Goal: Task Accomplishment & Management: Manage account settings

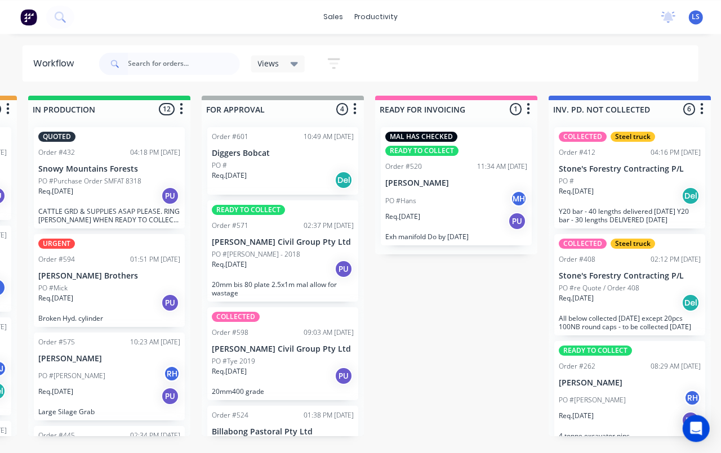
scroll to position [3, 691]
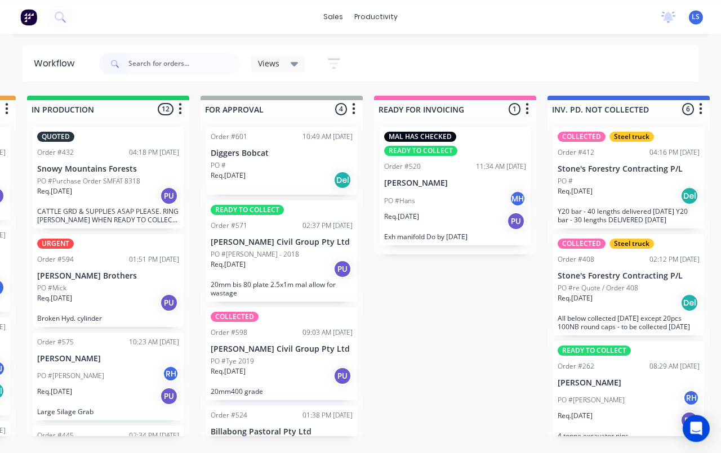
click at [313, 178] on div "Req. [DATE] Del" at bounding box center [282, 180] width 142 height 19
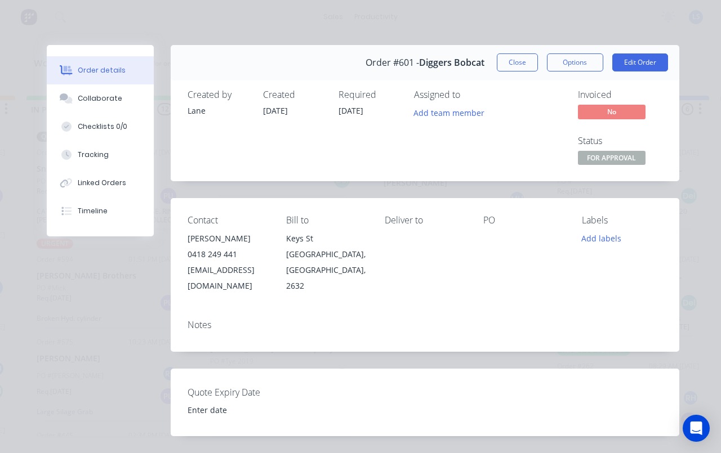
scroll to position [0, 0]
click at [648, 65] on button "Edit Order" at bounding box center [640, 63] width 56 height 18
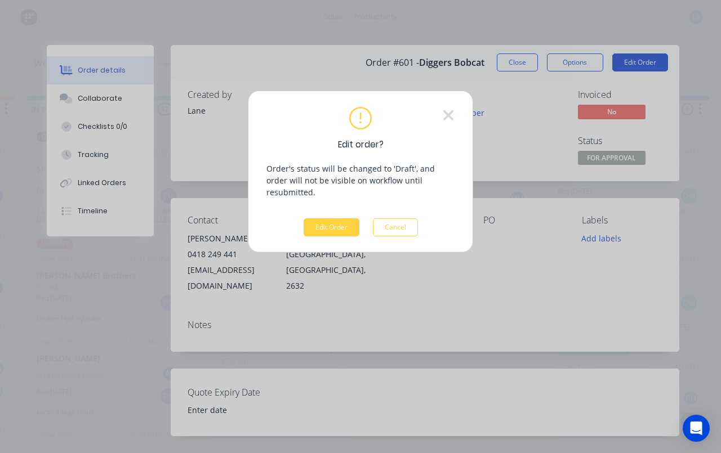
click at [334, 219] on button "Edit Order" at bounding box center [332, 228] width 56 height 18
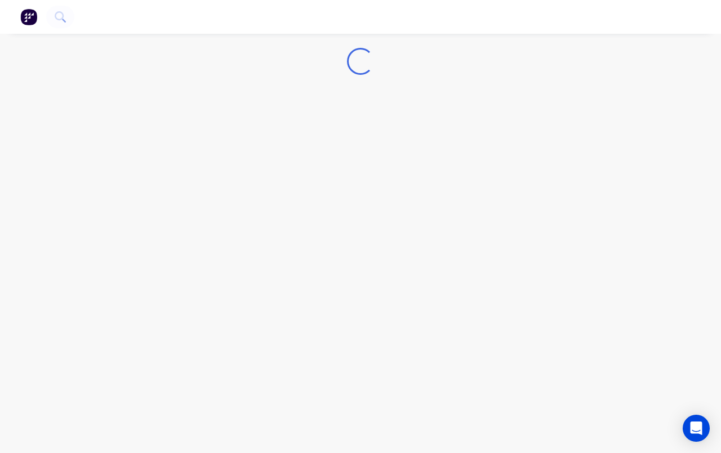
scroll to position [2, 0]
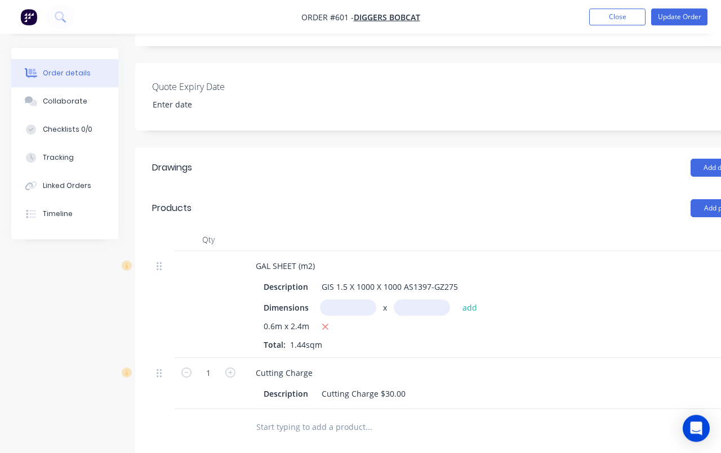
click at [701, 202] on button "Add product" at bounding box center [723, 208] width 65 height 18
click at [699, 232] on div "Product catalogue" at bounding box center [702, 237] width 87 height 16
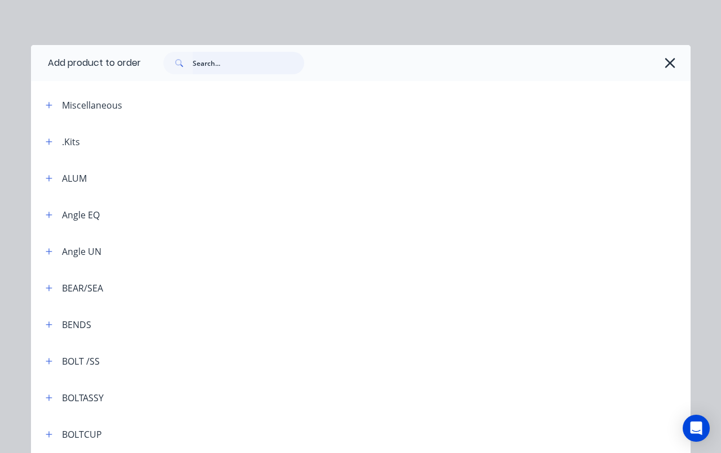
click at [266, 68] on input "text" at bounding box center [249, 63] width 112 height 23
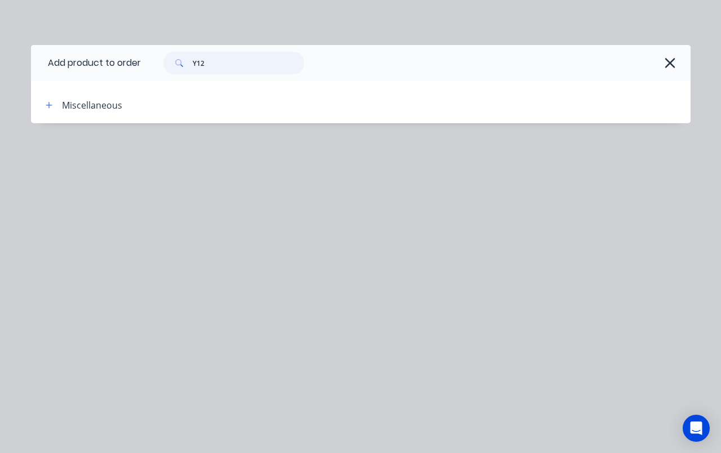
type input "Y12"
click at [66, 106] on div "Miscellaneous" at bounding box center [92, 106] width 60 height 14
click at [55, 106] on button "button" at bounding box center [49, 105] width 14 height 14
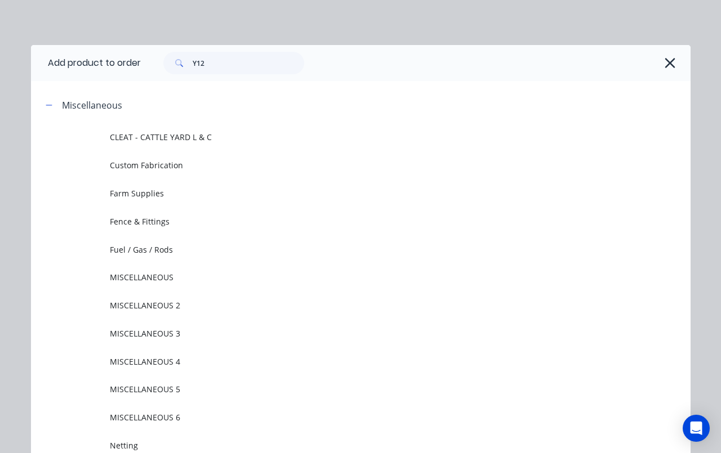
scroll to position [0, 0]
click at [59, 101] on div "Miscellaneous" at bounding box center [107, 105] width 140 height 14
click at [57, 118] on header "Miscellaneous" at bounding box center [361, 105] width 660 height 37
click at [53, 106] on button "button" at bounding box center [49, 105] width 14 height 14
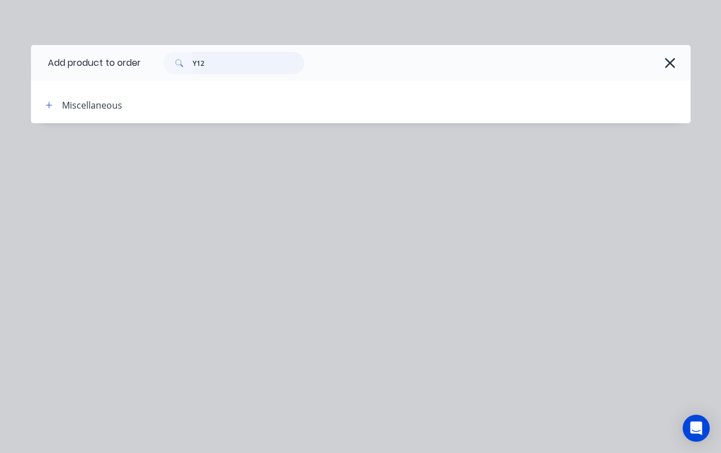
click at [210, 56] on input "Y12" at bounding box center [249, 63] width 112 height 23
click at [220, 63] on input "Y12" at bounding box center [249, 63] width 112 height 23
click at [219, 63] on input "Y12" at bounding box center [249, 63] width 112 height 23
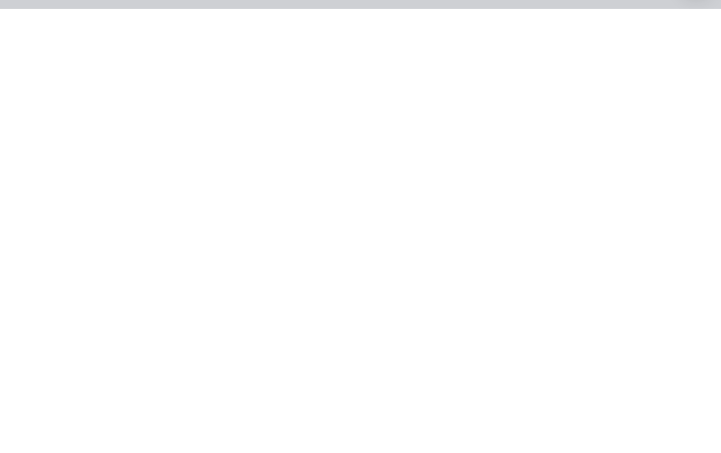
scroll to position [0, 0]
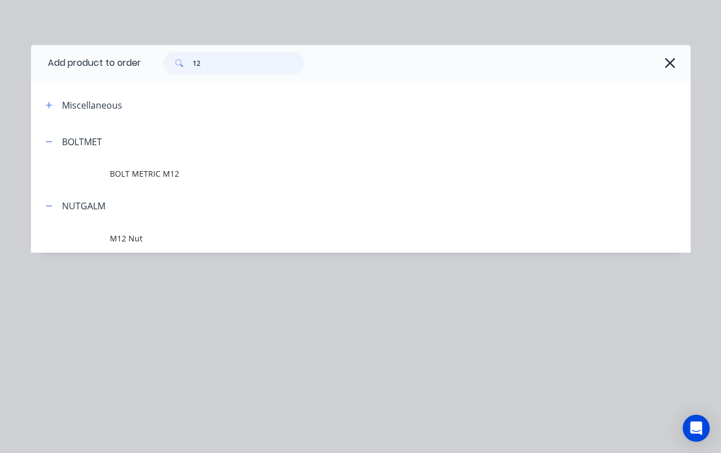
click at [212, 54] on input "12" at bounding box center [249, 63] width 112 height 23
click at [237, 61] on input "12" at bounding box center [249, 63] width 112 height 23
type input "1"
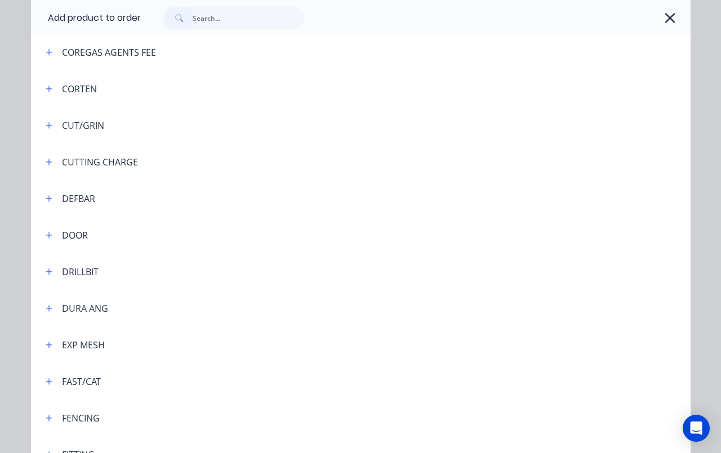
scroll to position [1231, 0]
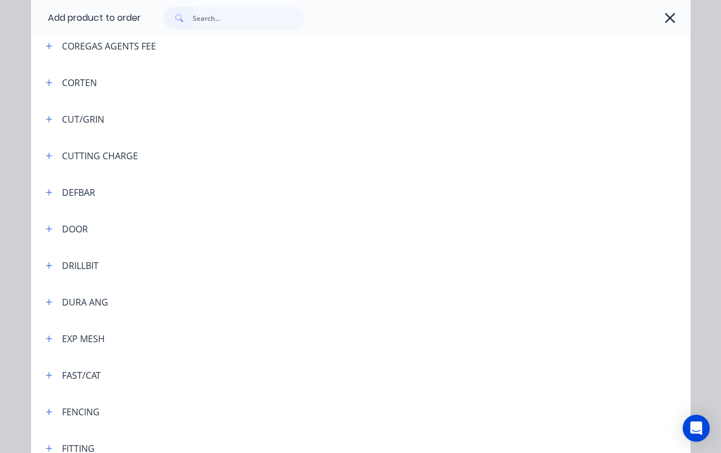
click at [54, 191] on button "button" at bounding box center [49, 192] width 14 height 14
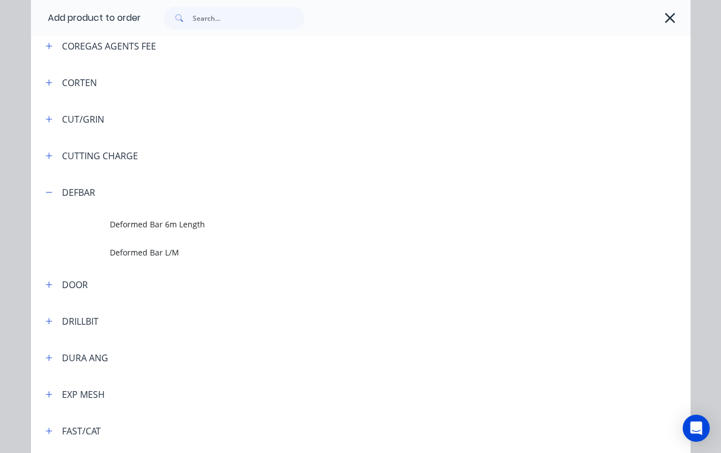
click at [121, 232] on td "Deformed Bar 6m Length" at bounding box center [400, 225] width 580 height 28
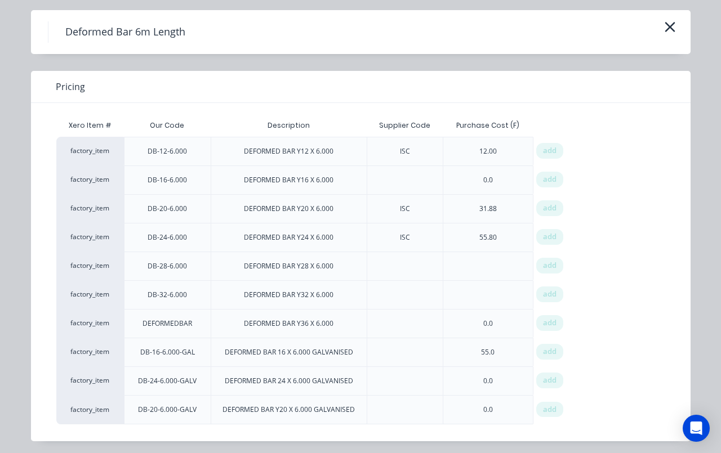
scroll to position [30, 0]
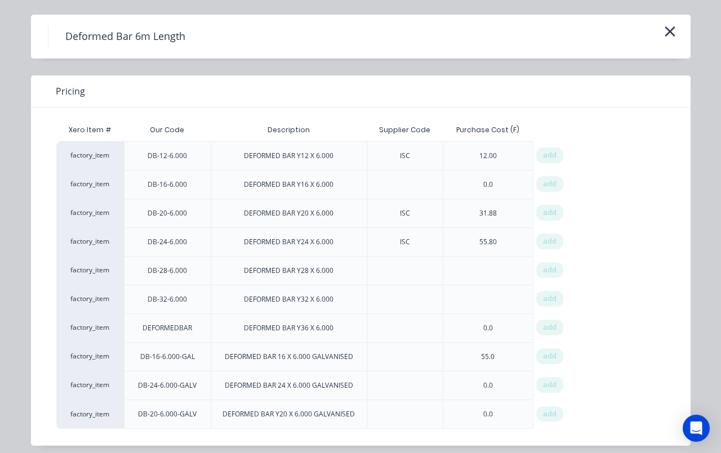
click at [552, 158] on span "add" at bounding box center [550, 155] width 14 height 11
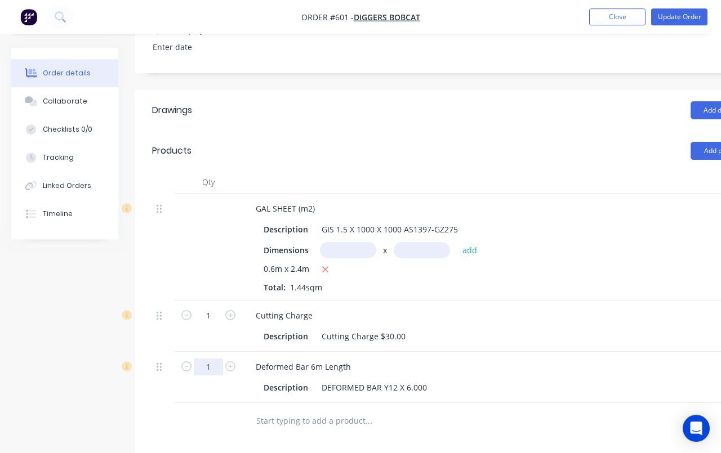
click at [204, 359] on input "1" at bounding box center [208, 367] width 29 height 17
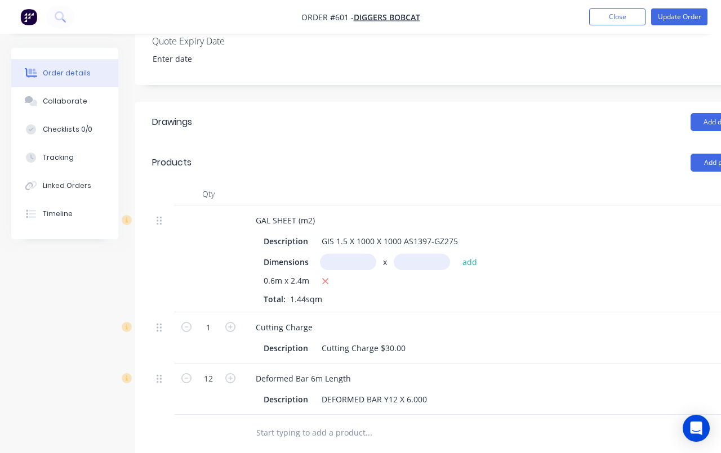
scroll to position [315, 0]
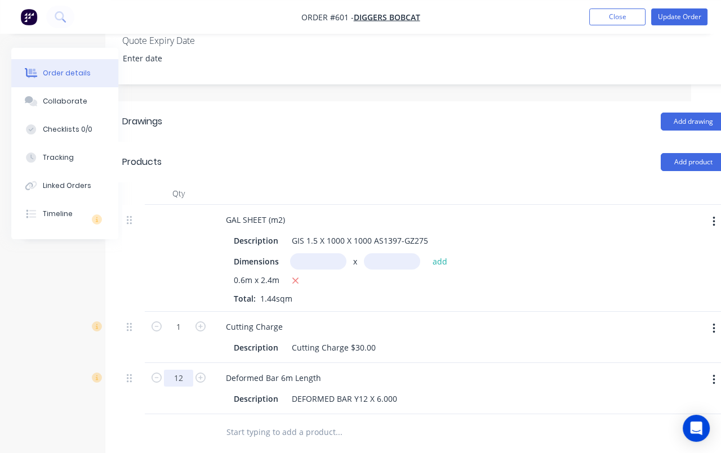
type input "12"
click at [687, 157] on button "Add product" at bounding box center [693, 162] width 65 height 18
click at [70, 391] on div "Created by Lane Created [DATE] Required [DATE] Assigned to Add team member Invo…" at bounding box center [361, 193] width 761 height 918
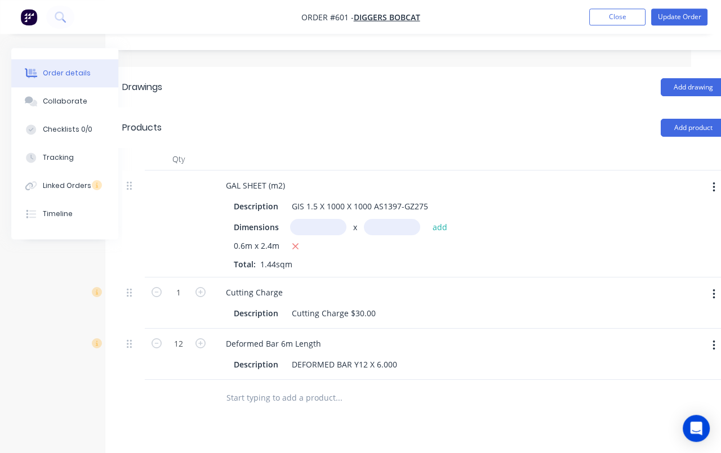
scroll to position [355, 30]
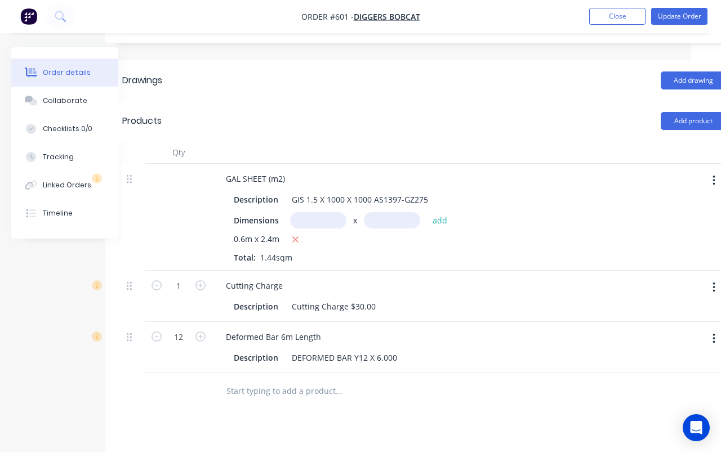
click at [704, 17] on button "Update Order" at bounding box center [679, 16] width 56 height 17
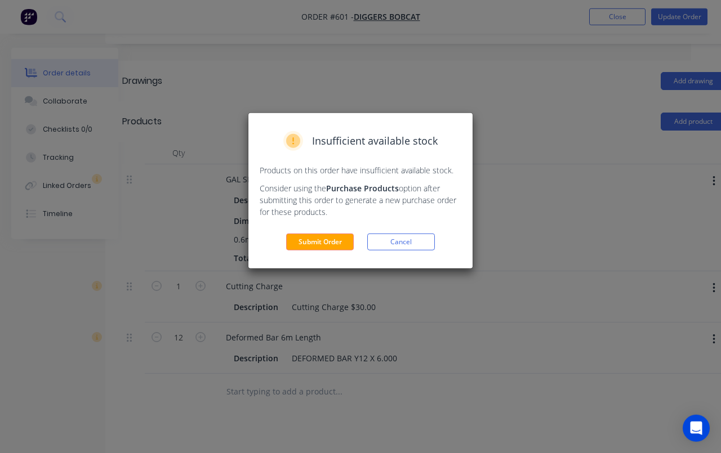
click at [306, 234] on button "Submit Order" at bounding box center [320, 242] width 68 height 17
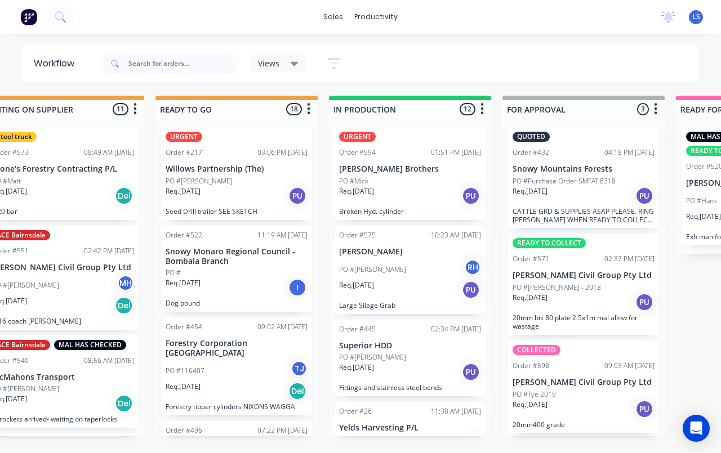
scroll to position [0, 390]
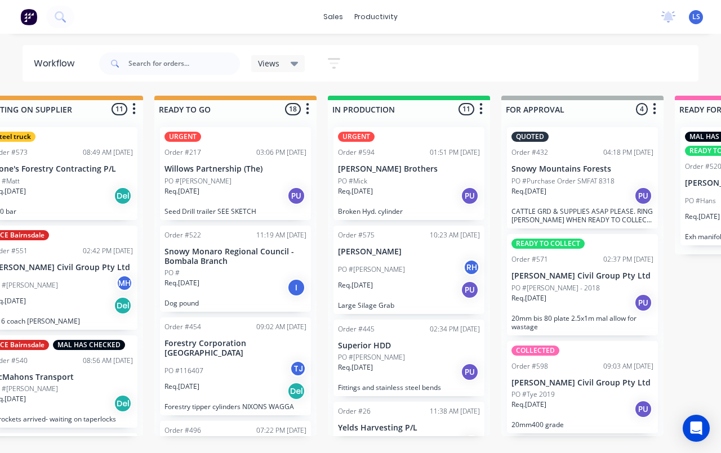
click at [592, 197] on div "Req. [DATE] PU" at bounding box center [582, 195] width 142 height 19
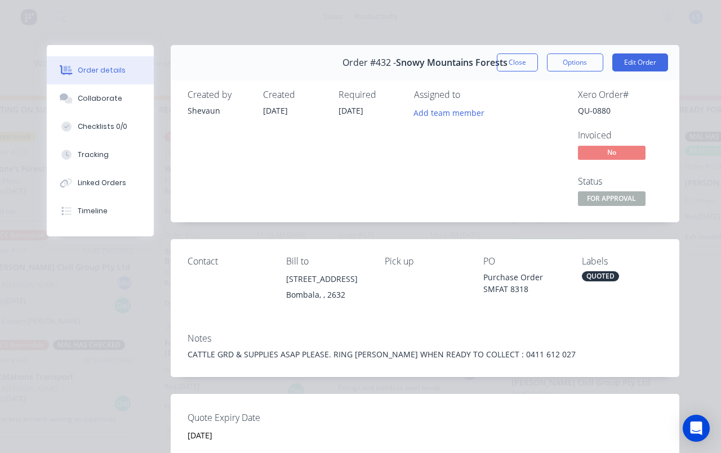
click at [608, 273] on div "QUOTED" at bounding box center [600, 277] width 37 height 10
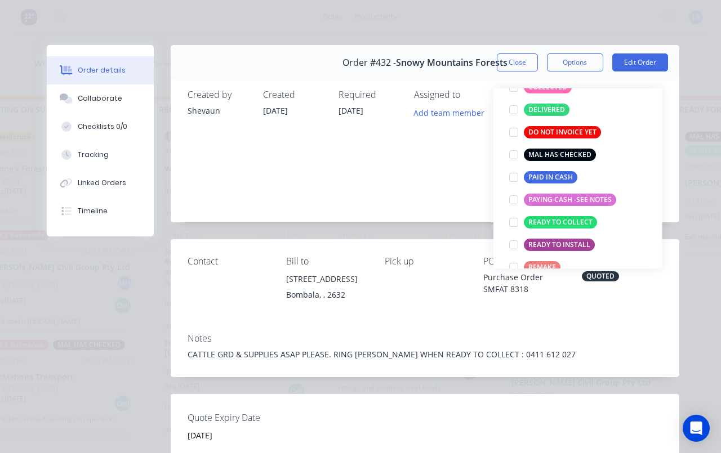
scroll to position [169, 0]
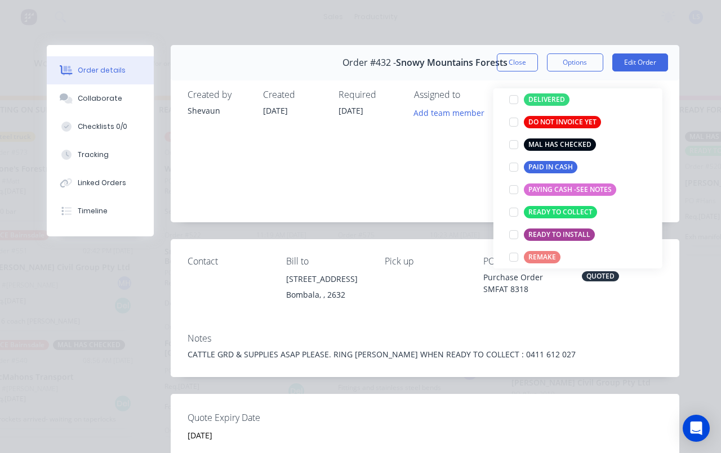
click at [511, 216] on div at bounding box center [513, 212] width 23 height 23
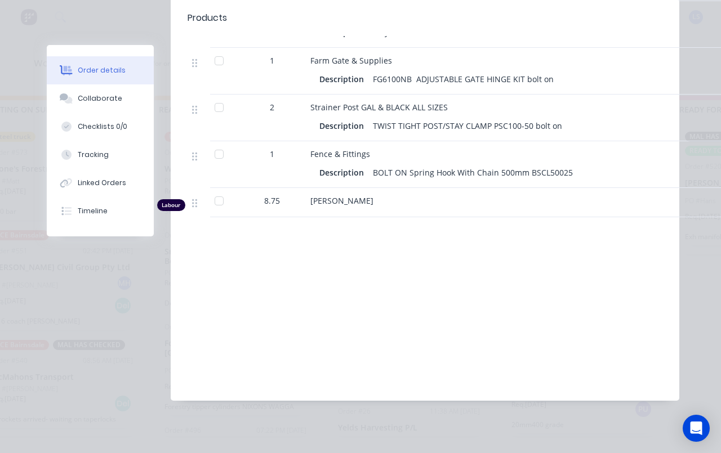
scroll to position [812, 0]
click at [103, 145] on button "Tracking" at bounding box center [100, 155] width 107 height 28
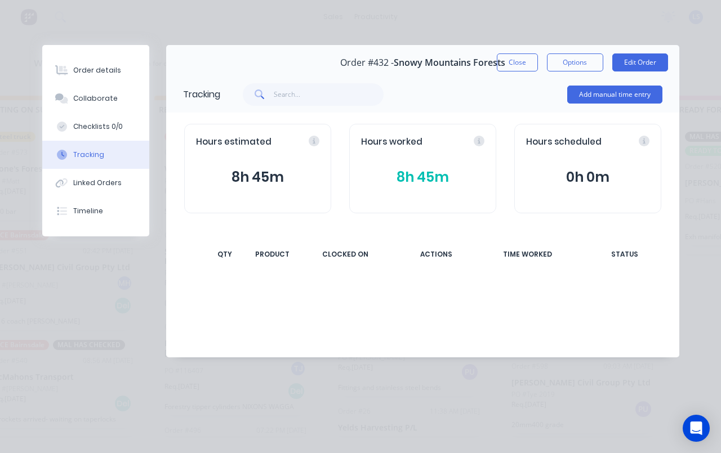
scroll to position [0, 0]
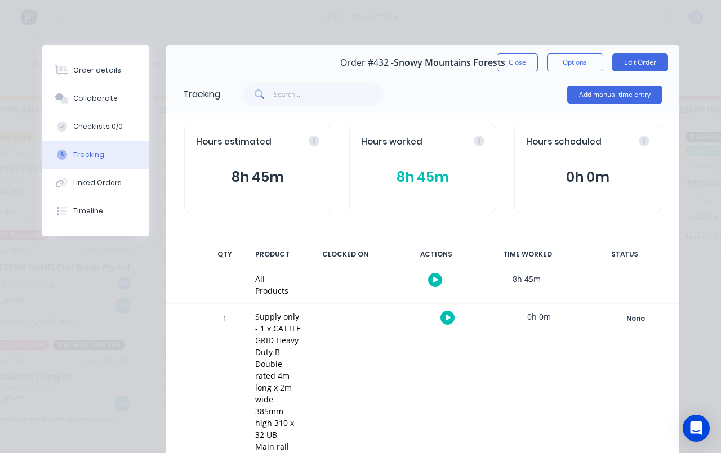
click at [625, 99] on button "Add manual time entry" at bounding box center [614, 95] width 95 height 18
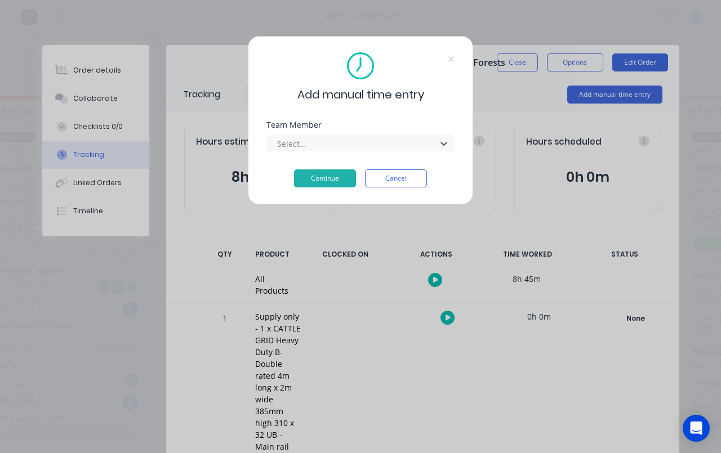
scroll to position [0, 212]
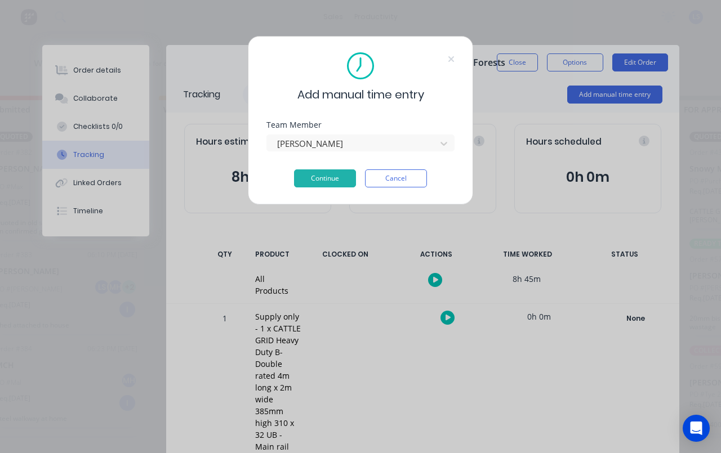
click at [345, 173] on button "Continue" at bounding box center [325, 179] width 62 height 18
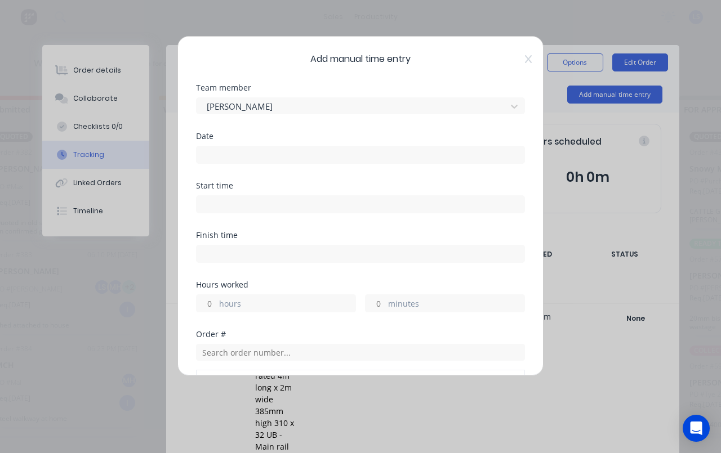
click at [412, 154] on input at bounding box center [361, 154] width 328 height 17
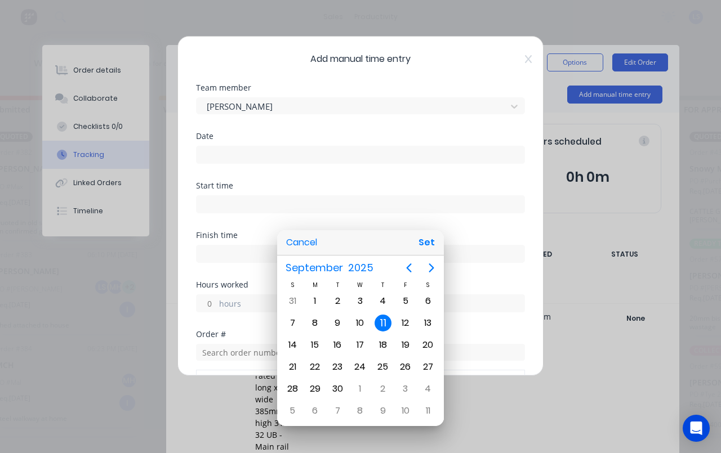
click at [430, 248] on button "Set" at bounding box center [426, 243] width 25 height 20
type input "[DATE]"
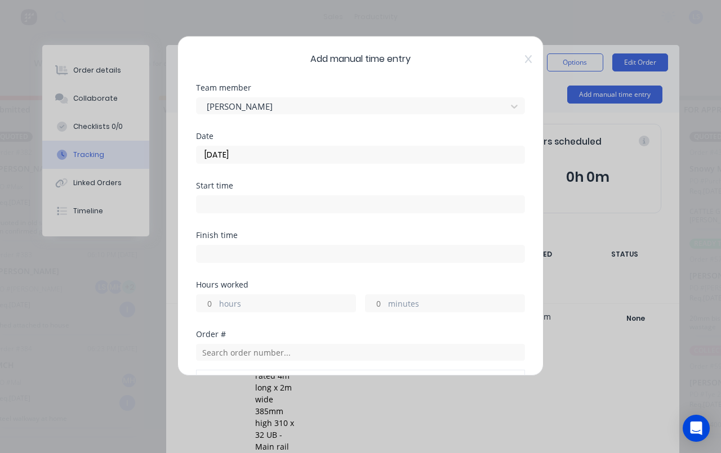
click at [443, 210] on input at bounding box center [361, 204] width 328 height 17
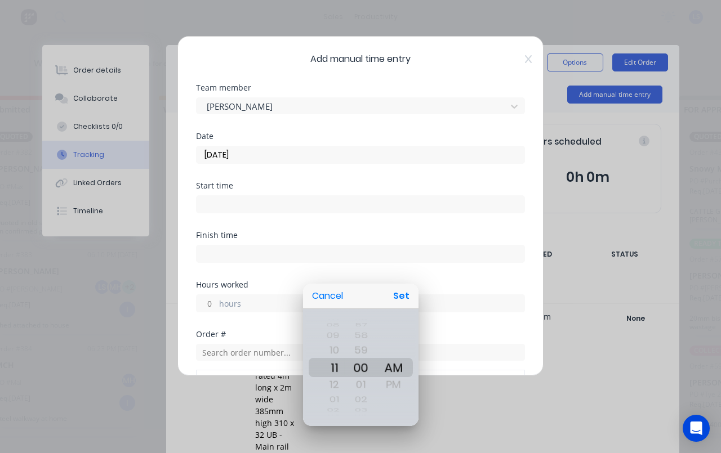
click at [411, 297] on button "Set" at bounding box center [401, 296] width 25 height 20
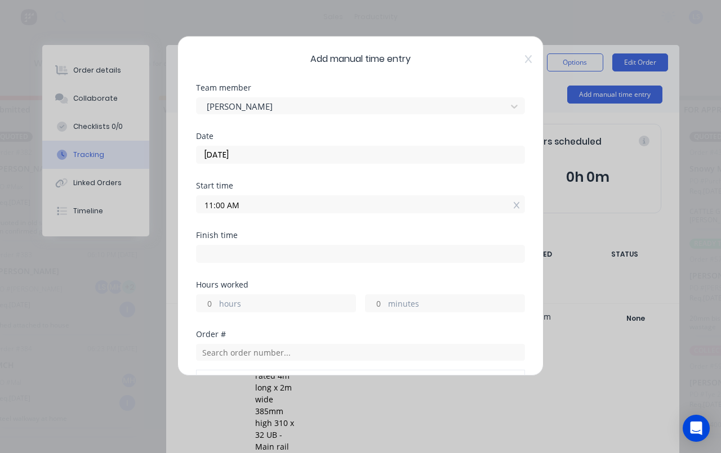
click at [330, 193] on div "11:00 AM" at bounding box center [360, 203] width 329 height 21
click at [337, 221] on div "Start time 11:00 AM" at bounding box center [360, 207] width 329 height 50
click at [355, 203] on input "11:00 AM" at bounding box center [361, 204] width 328 height 17
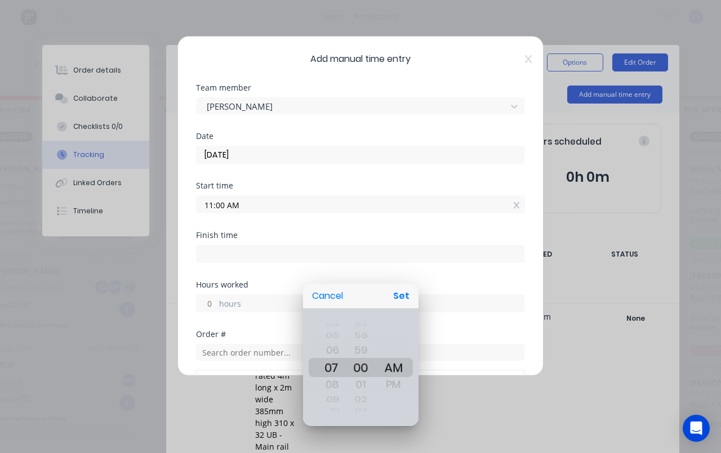
click at [396, 304] on button "Set" at bounding box center [401, 296] width 25 height 20
type input "07:00 AM"
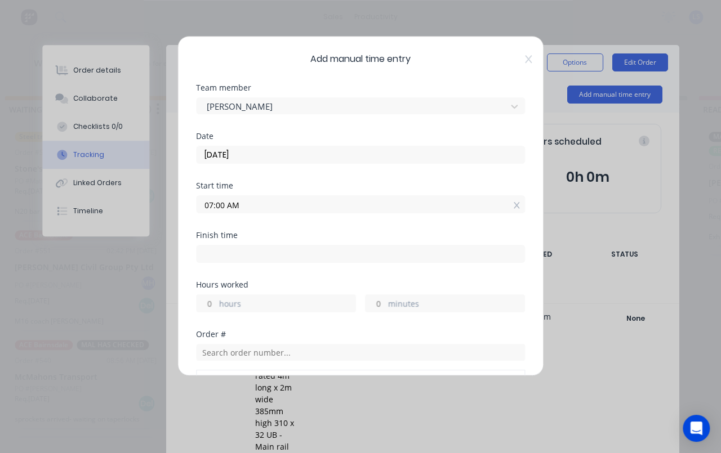
scroll to position [1, 367]
click at [526, 57] on icon at bounding box center [528, 59] width 7 height 9
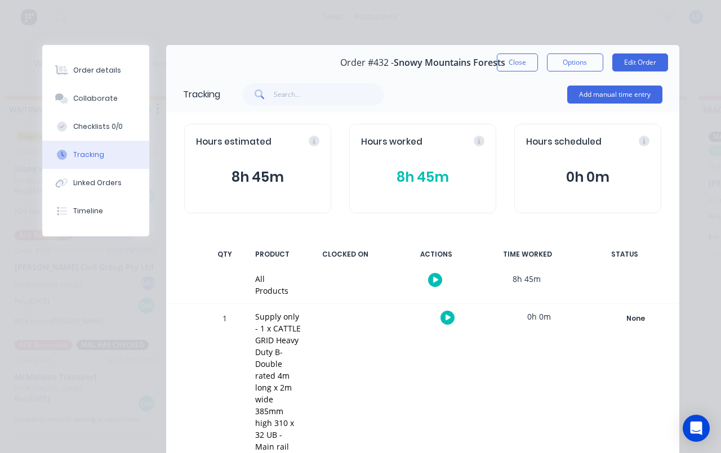
click at [628, 103] on button "Add manual time entry" at bounding box center [614, 95] width 95 height 18
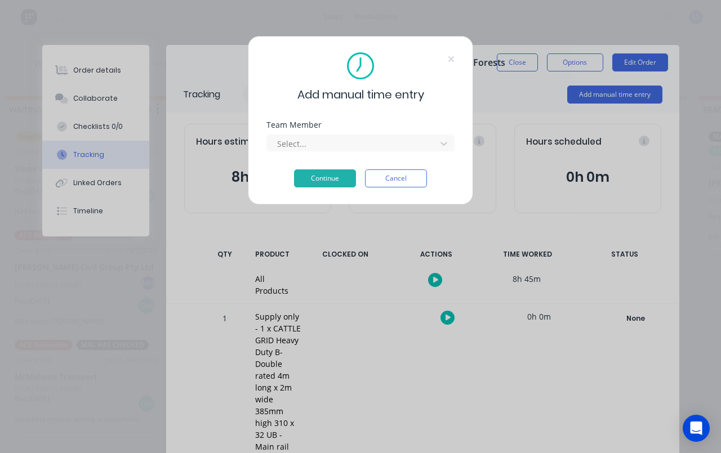
click at [340, 146] on div at bounding box center [353, 144] width 154 height 14
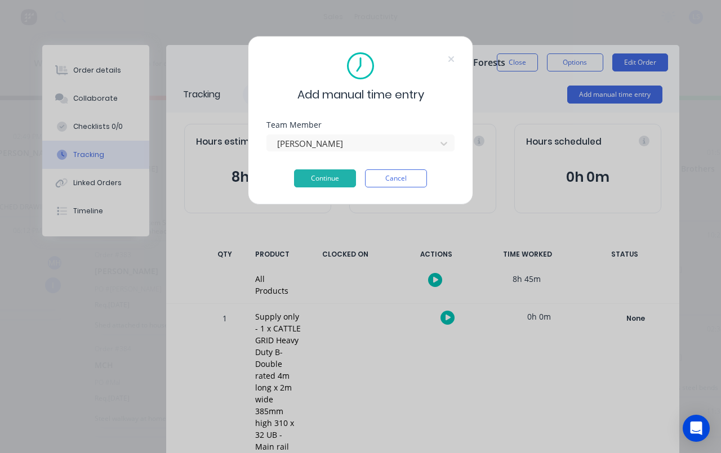
click at [335, 180] on button "Continue" at bounding box center [325, 179] width 62 height 18
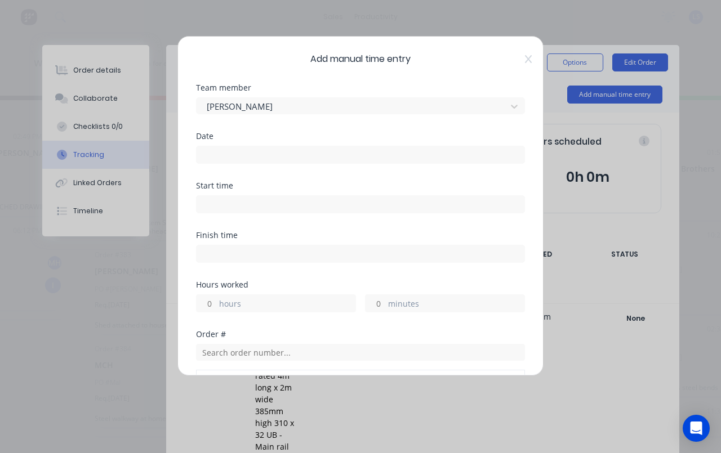
click at [368, 158] on input at bounding box center [361, 154] width 328 height 17
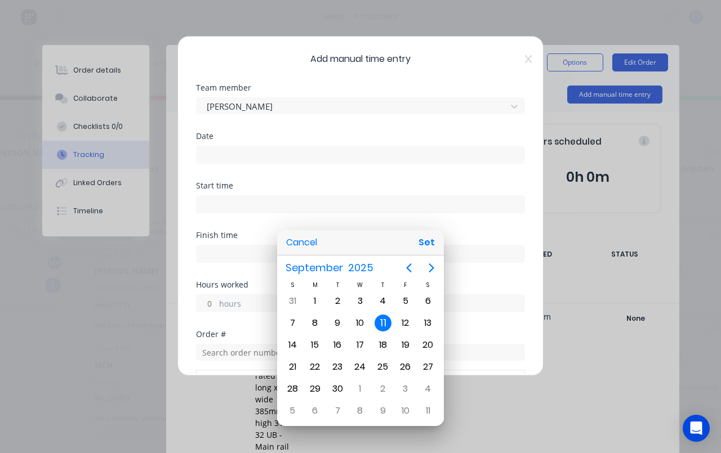
click at [426, 251] on button "Set" at bounding box center [426, 243] width 25 height 20
type input "[DATE]"
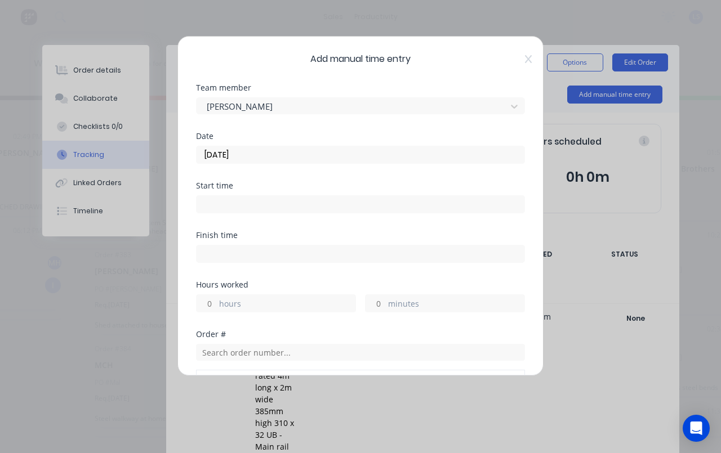
click at [417, 206] on input at bounding box center [361, 204] width 328 height 17
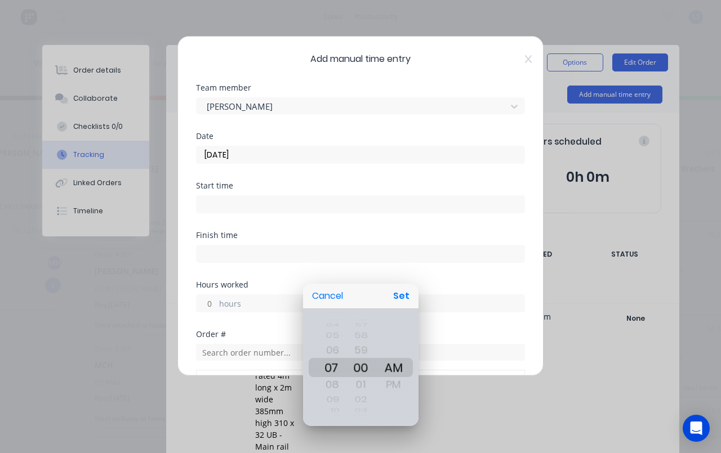
click at [404, 301] on button "Set" at bounding box center [401, 296] width 25 height 20
type input "07:00 AM"
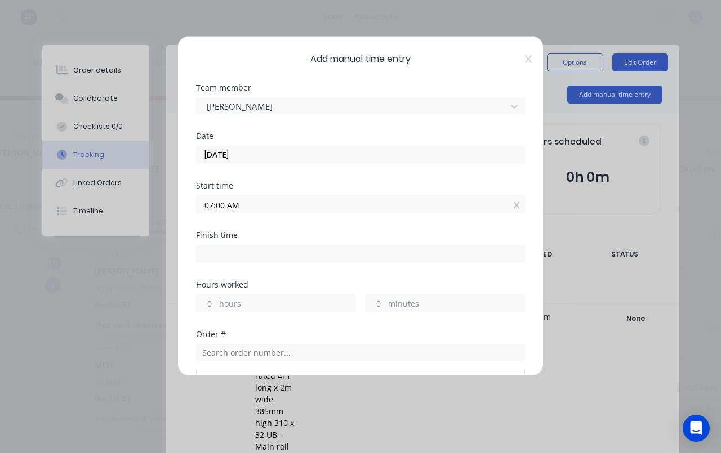
click at [315, 306] on label "hours" at bounding box center [287, 305] width 136 height 14
click at [216, 306] on input "hours" at bounding box center [207, 303] width 20 height 17
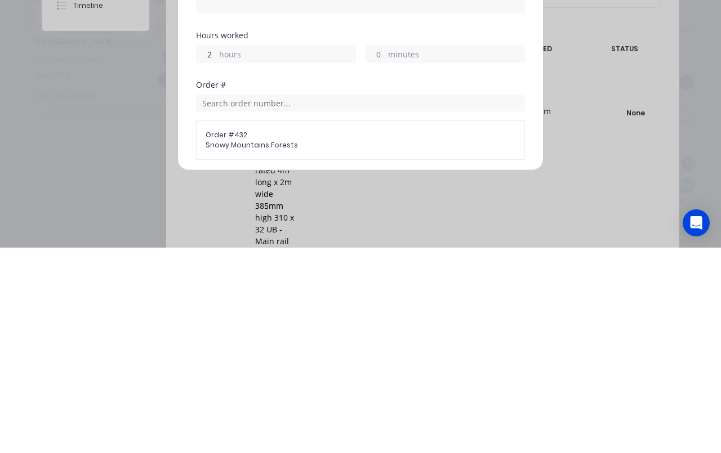
scroll to position [41, 0]
type input "2"
click at [430, 257] on label "minutes" at bounding box center [456, 264] width 136 height 14
click at [385, 255] on input "minutes" at bounding box center [376, 263] width 20 height 17
type input "09:00 AM"
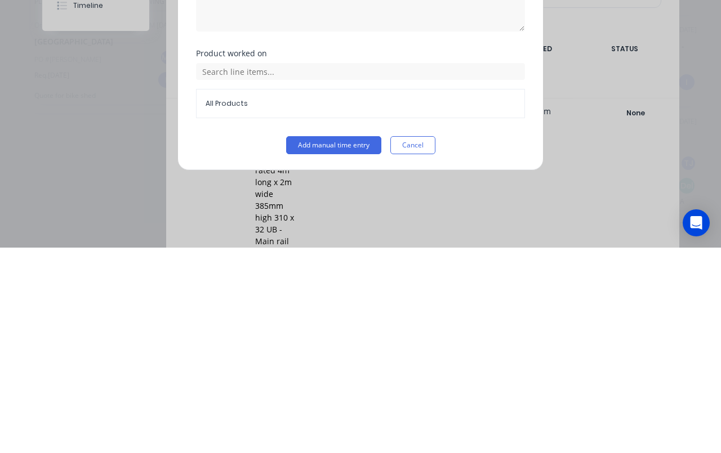
scroll to position [264, 0]
type input "5"
click at [348, 342] on button "Add manual time entry" at bounding box center [333, 351] width 95 height 18
type input "09:05 AM"
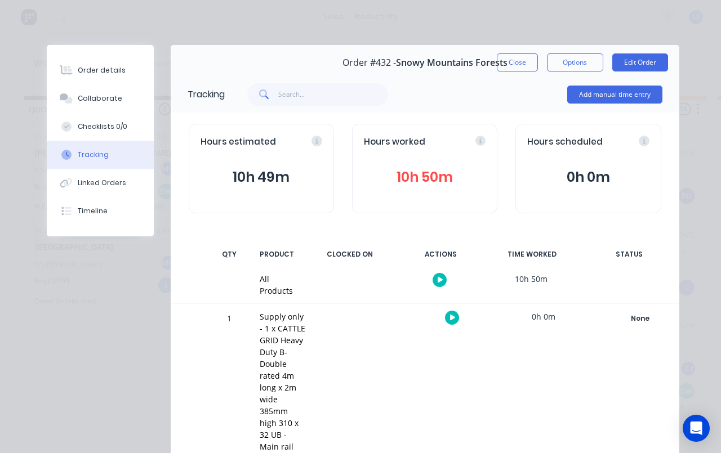
scroll to position [0, 0]
click at [114, 70] on div "Order details" at bounding box center [102, 70] width 48 height 10
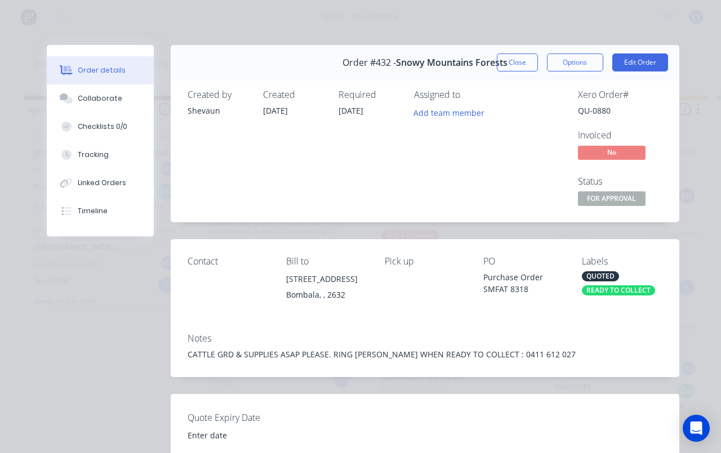
type input "[DATE]"
click at [623, 203] on span "FOR APPROVAL" at bounding box center [612, 199] width 68 height 14
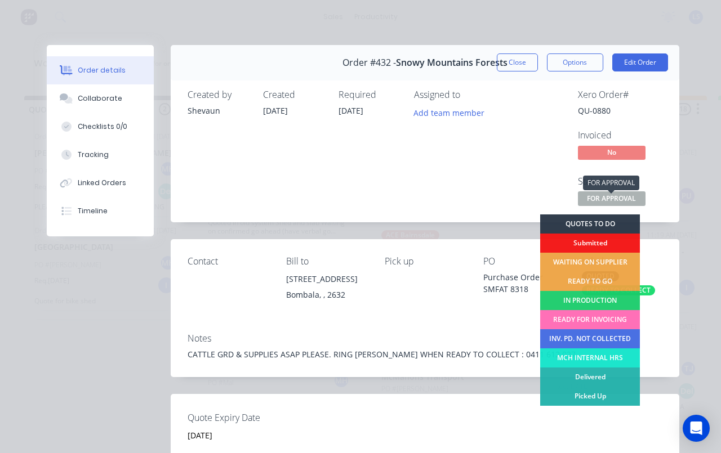
click at [639, 203] on span "FOR APPROVAL" at bounding box center [612, 199] width 68 height 14
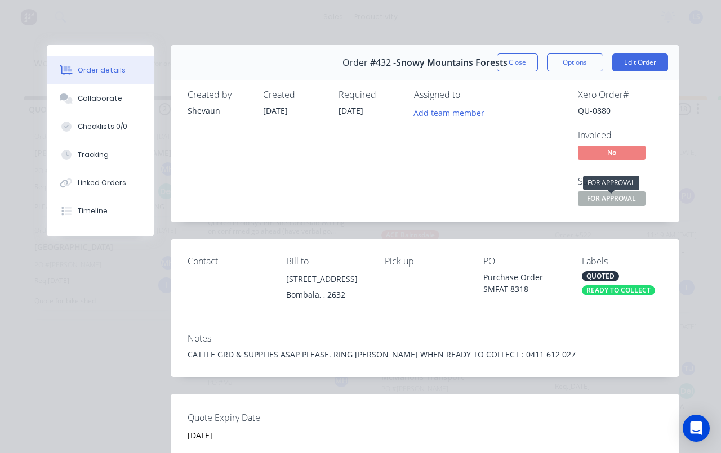
click at [522, 63] on button "Close" at bounding box center [517, 63] width 41 height 18
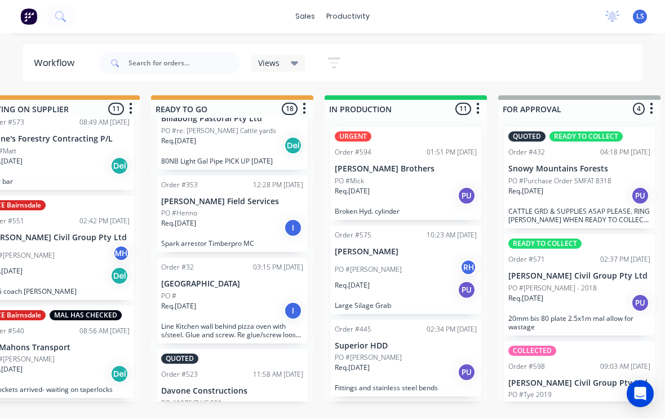
scroll to position [797, 0]
click at [153, 65] on input "text" at bounding box center [184, 63] width 112 height 23
type input "S"
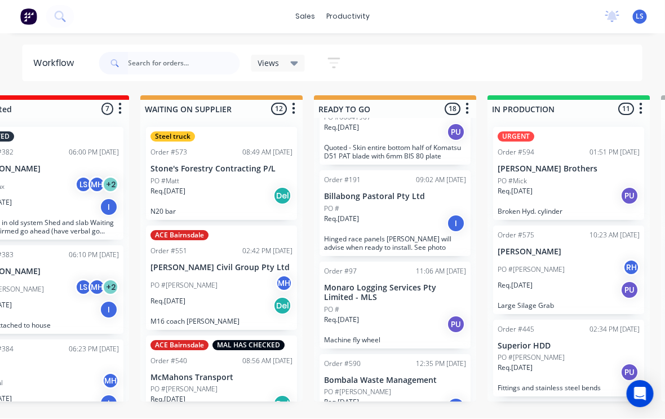
scroll to position [0, 244]
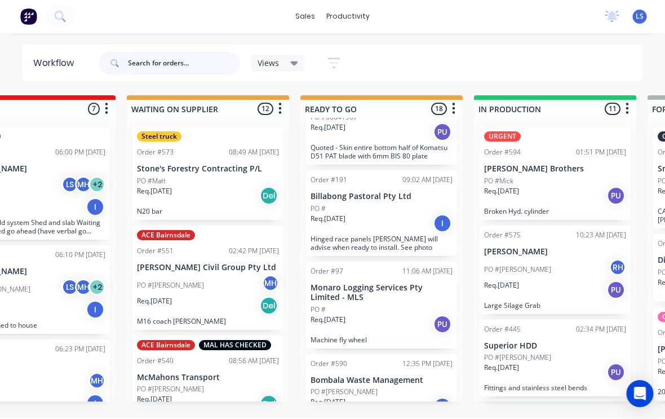
click at [173, 59] on input "text" at bounding box center [184, 63] width 112 height 23
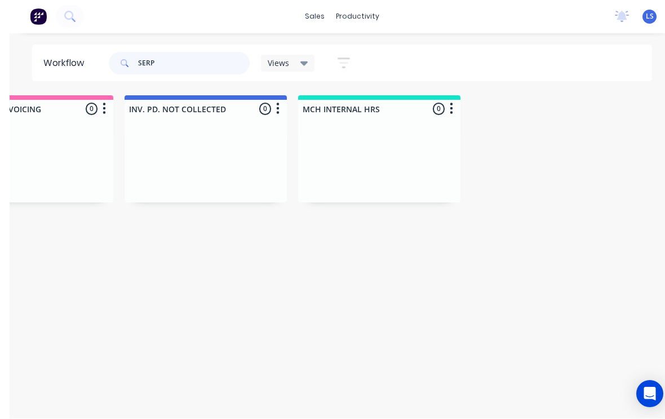
click at [177, 66] on input "SERP" at bounding box center [184, 63] width 112 height 23
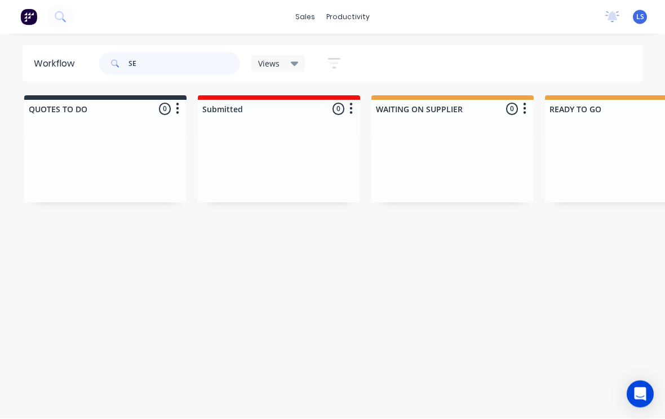
type input "S"
click at [50, 19] on button at bounding box center [60, 17] width 28 height 23
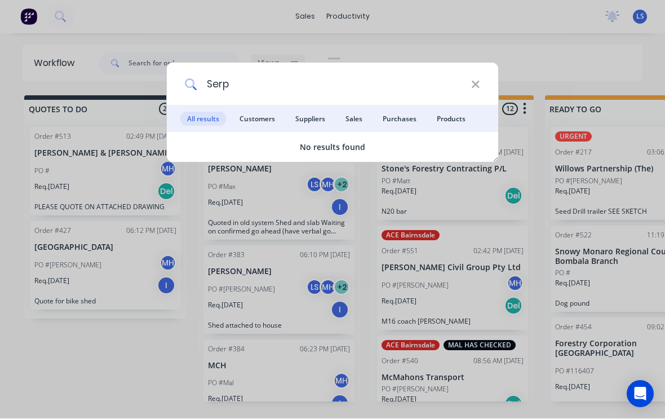
click at [310, 87] on input "Serp" at bounding box center [334, 84] width 274 height 42
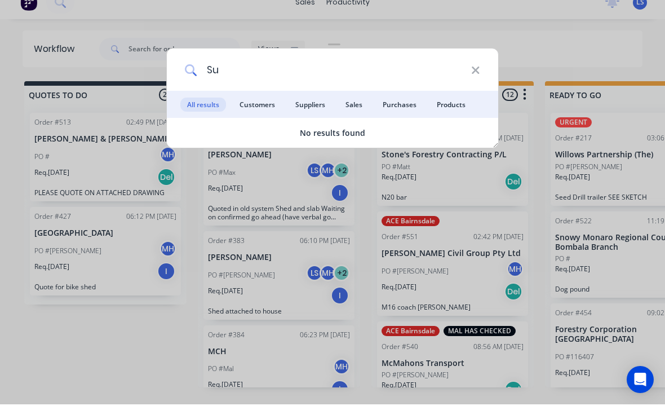
type input "S"
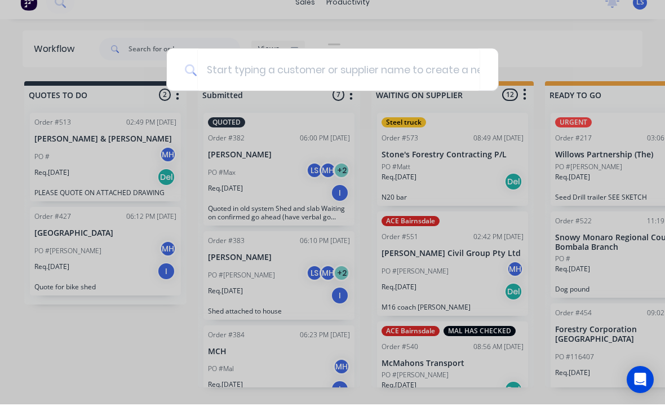
scroll to position [2, 0]
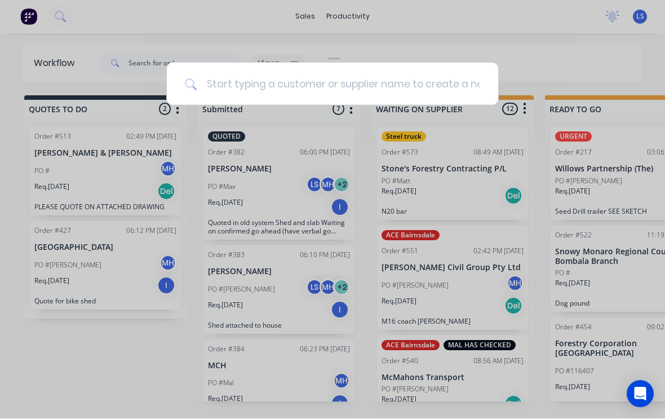
click at [361, 86] on input at bounding box center [338, 84] width 283 height 42
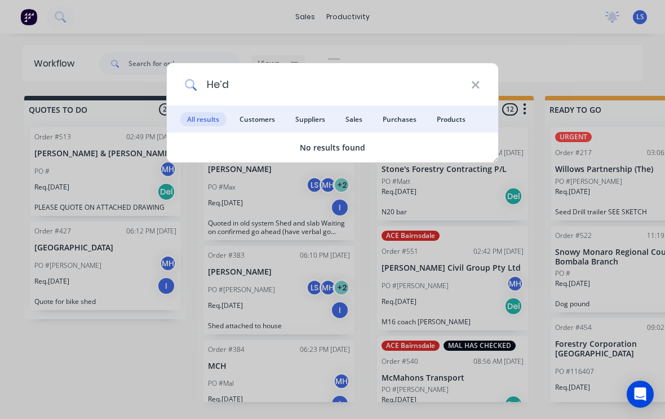
click at [324, 82] on input "He’d" at bounding box center [334, 84] width 274 height 42
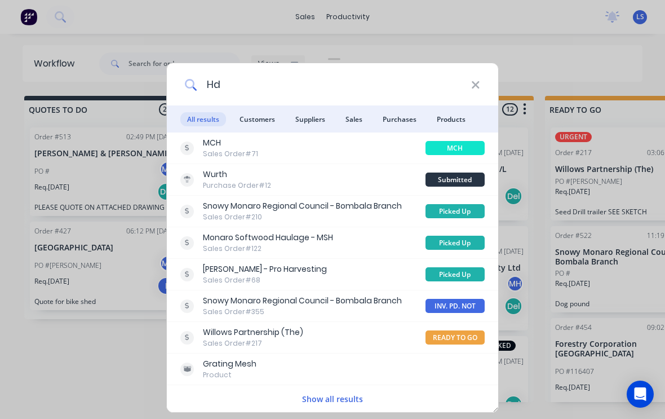
type input "Hdd"
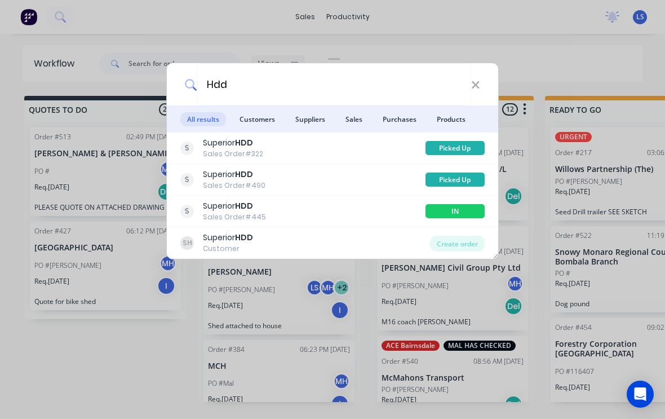
click at [332, 211] on div "Superior HDD Sales Order #445" at bounding box center [302, 211] width 245 height 22
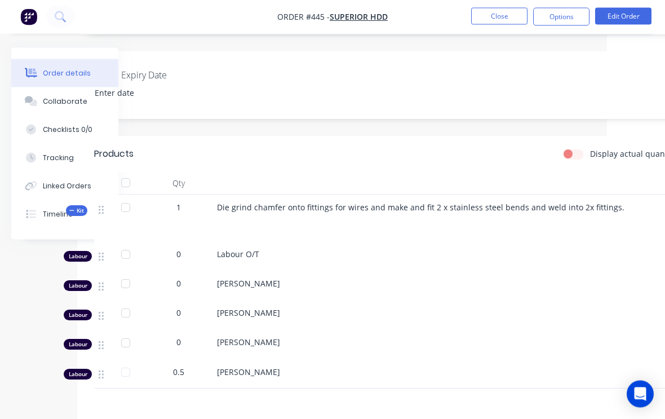
scroll to position [261, 30]
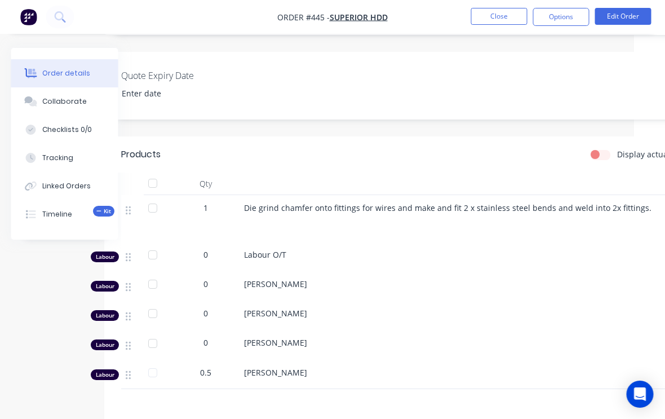
click at [63, 105] on div "Collaborate" at bounding box center [65, 101] width 45 height 10
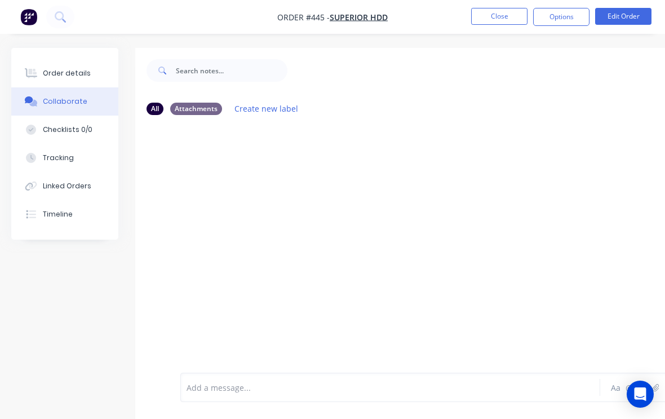
click at [216, 181] on div at bounding box center [453, 248] width 637 height 248
click at [193, 167] on div at bounding box center [453, 248] width 637 height 248
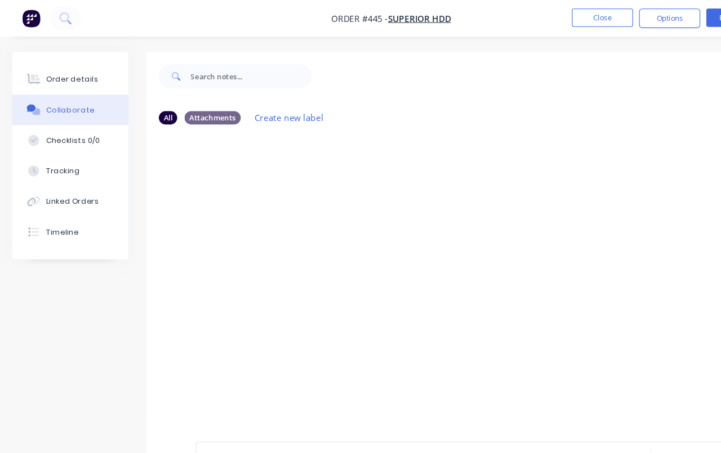
scroll to position [3, 0]
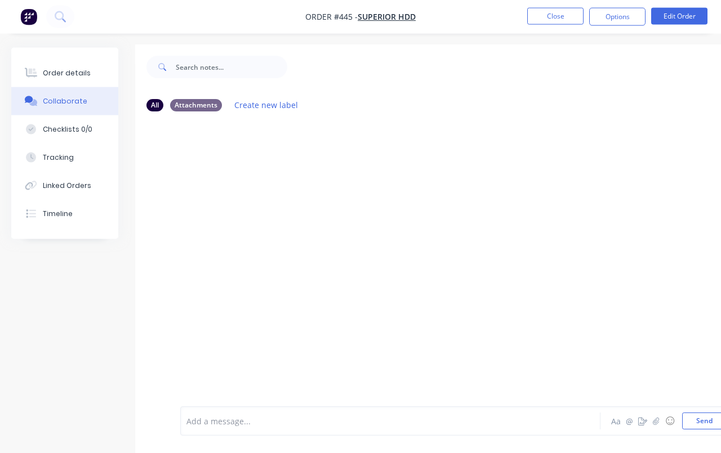
click at [217, 185] on div at bounding box center [453, 262] width 637 height 283
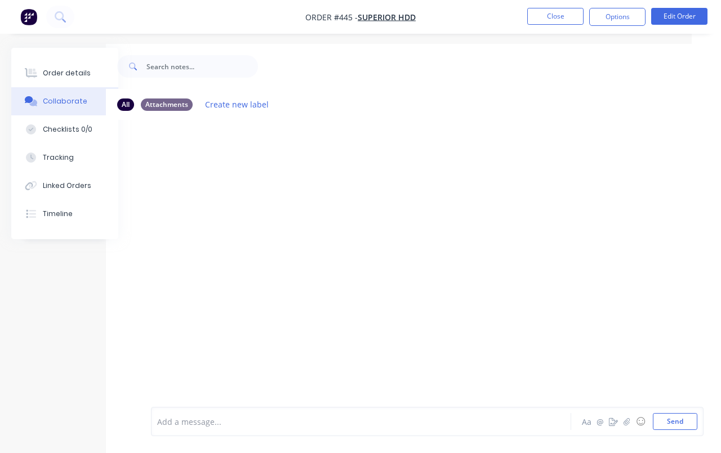
scroll to position [15, 29]
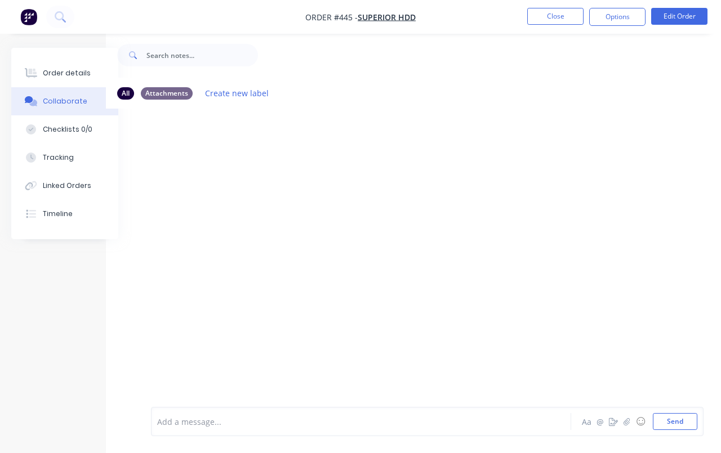
click at [207, 163] on div at bounding box center [424, 250] width 637 height 283
click at [172, 133] on div at bounding box center [453, 250] width 637 height 283
click at [148, 88] on div "All" at bounding box center [154, 93] width 17 height 12
click at [153, 95] on div "All" at bounding box center [154, 93] width 17 height 12
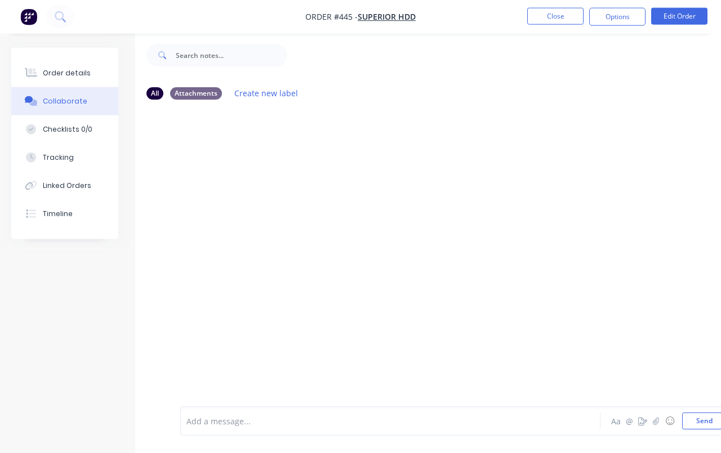
click at [40, 70] on button "Order details" at bounding box center [64, 73] width 107 height 28
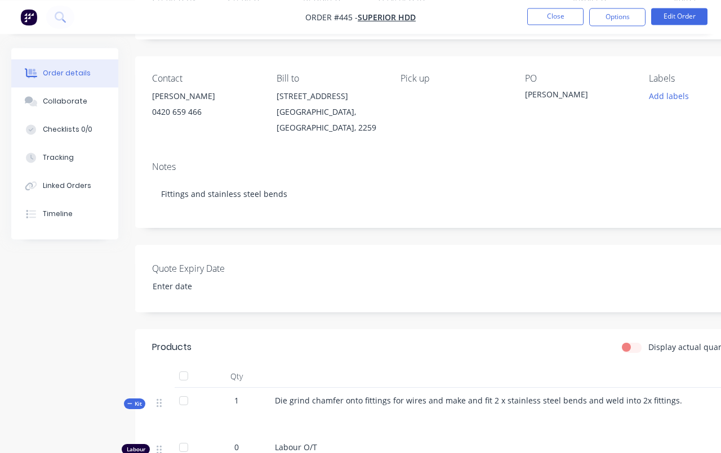
scroll to position [67, 0]
click at [35, 96] on button "Collaborate" at bounding box center [64, 101] width 107 height 28
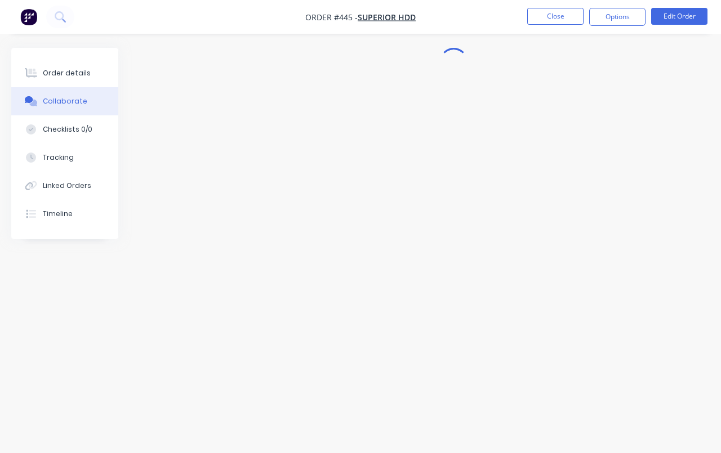
scroll to position [20, 0]
